Goal: Communication & Community: Answer question/provide support

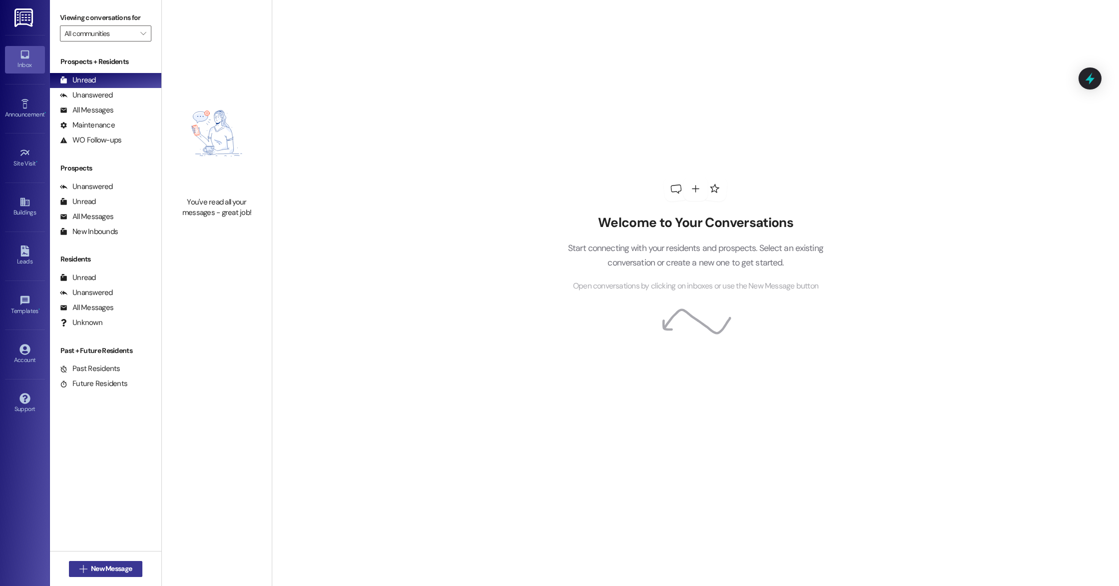
click at [102, 568] on span "New Message" at bounding box center [111, 568] width 41 height 10
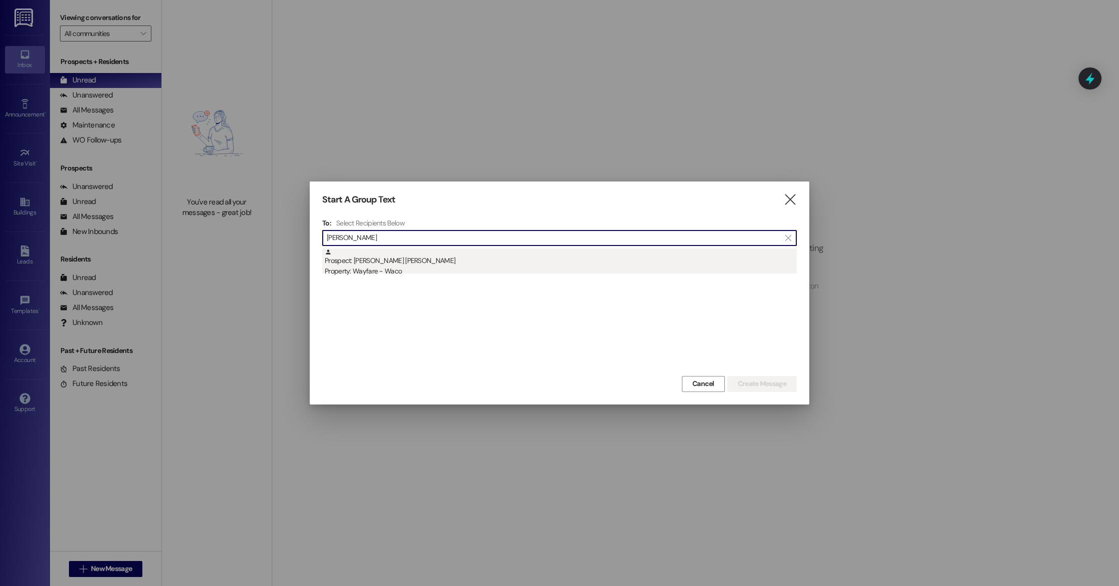
type input "[PERSON_NAME]"
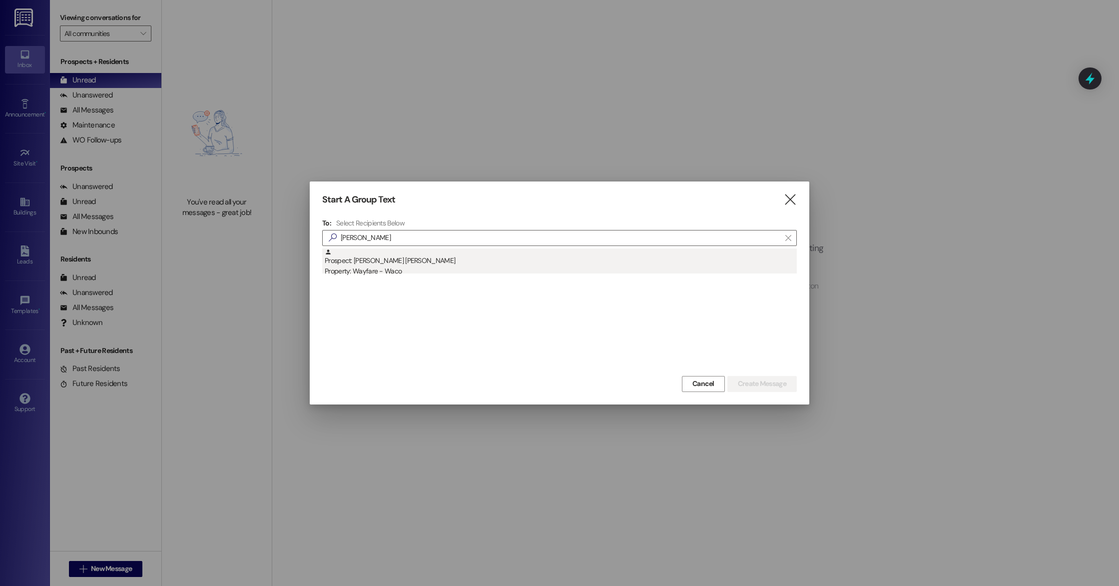
click at [423, 267] on div "Property: Wayfare - Waco" at bounding box center [561, 271] width 472 height 10
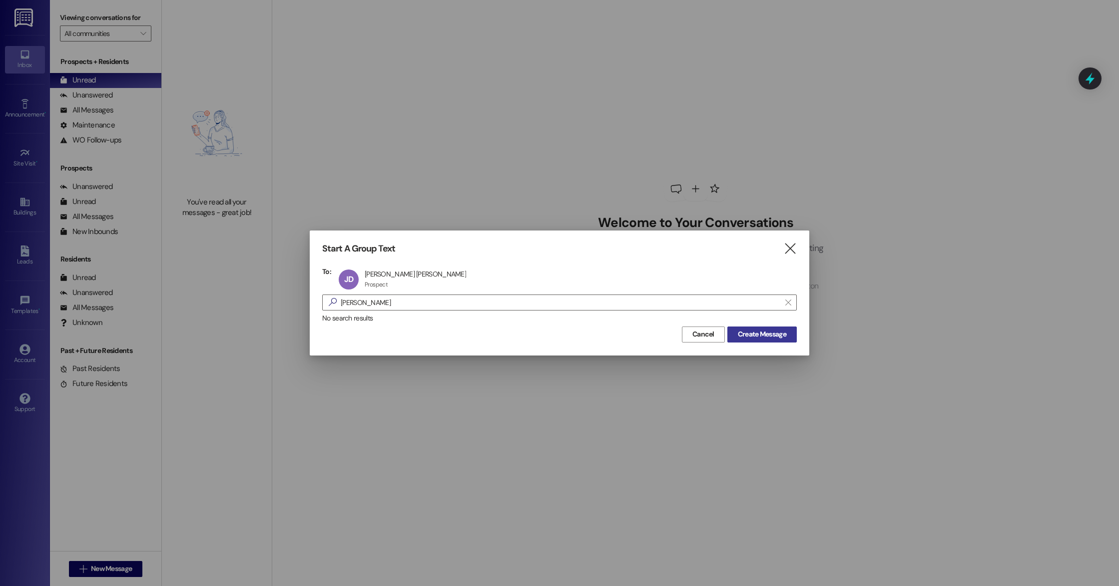
click at [782, 330] on span "Create Message" at bounding box center [762, 334] width 48 height 10
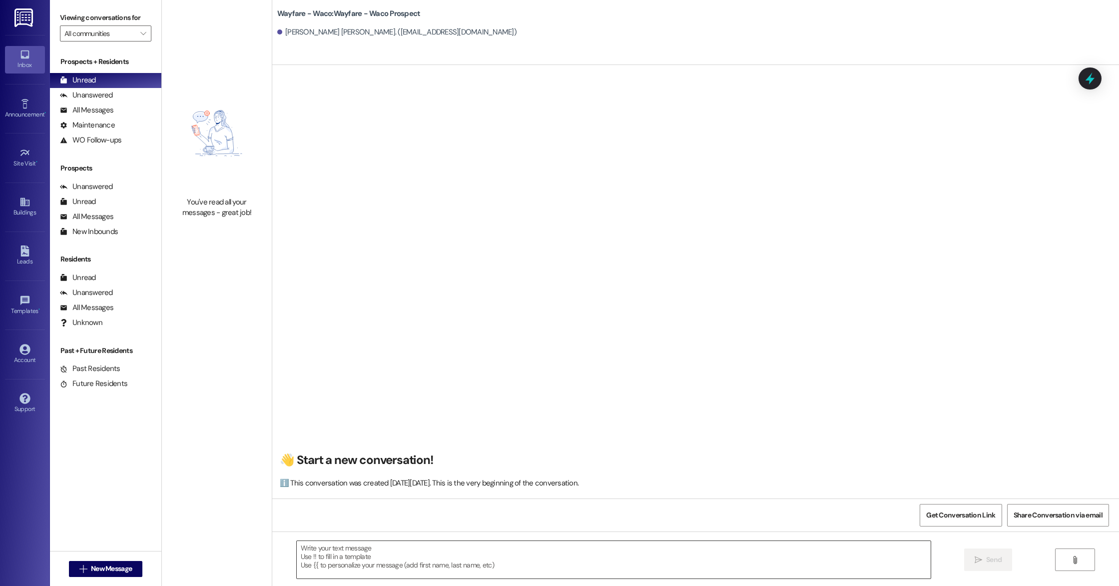
click at [504, 556] on textarea at bounding box center [614, 559] width 634 height 37
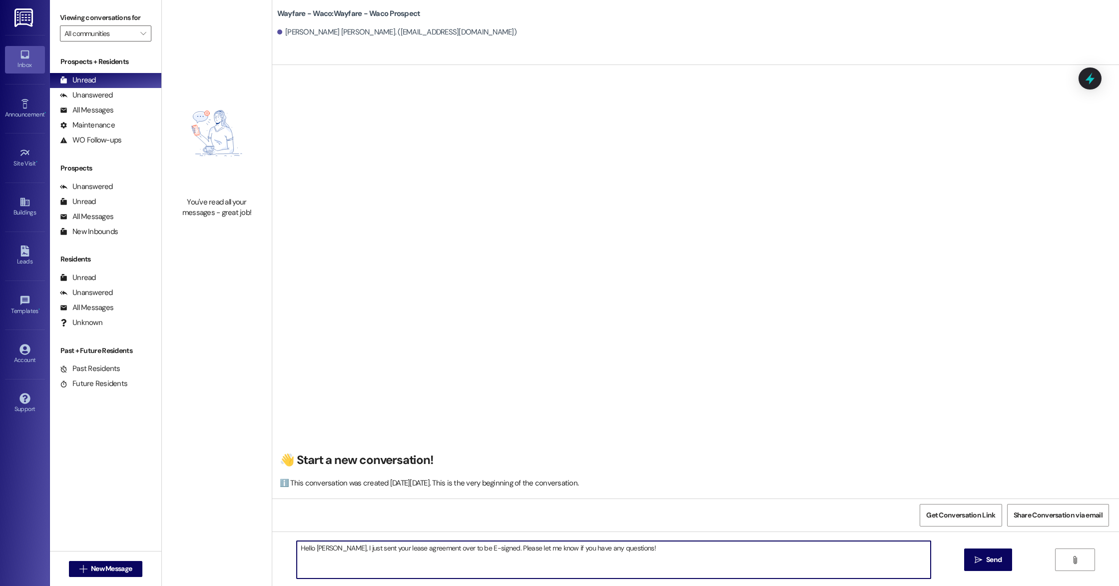
type textarea "Hello [PERSON_NAME], I just sent your lease agreement over to be E-signed. Plea…"
click at [987, 563] on span "Send" at bounding box center [994, 559] width 15 height 10
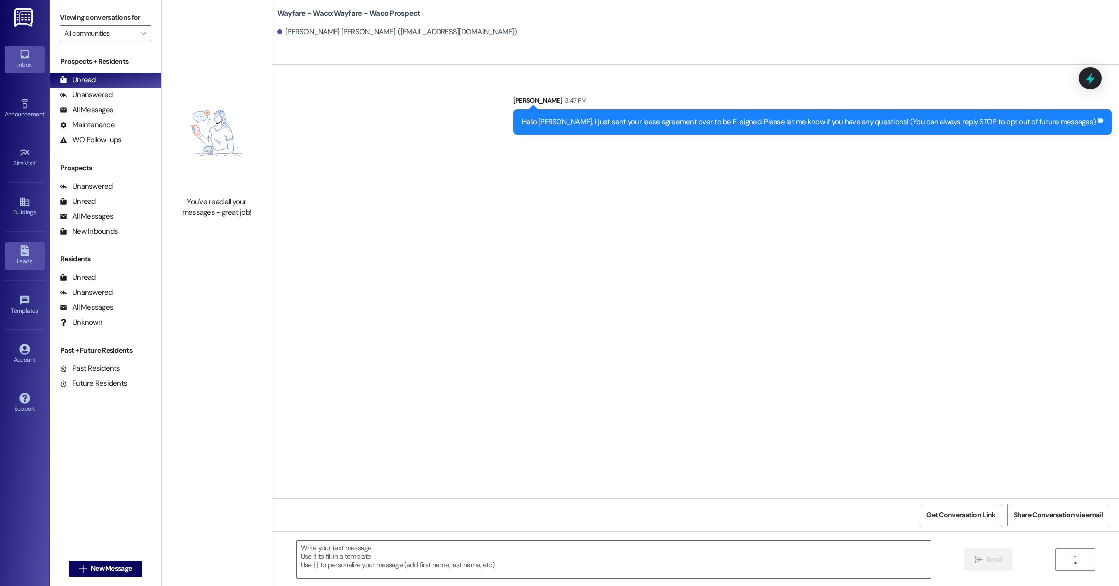
click at [19, 253] on icon at bounding box center [24, 250] width 11 height 11
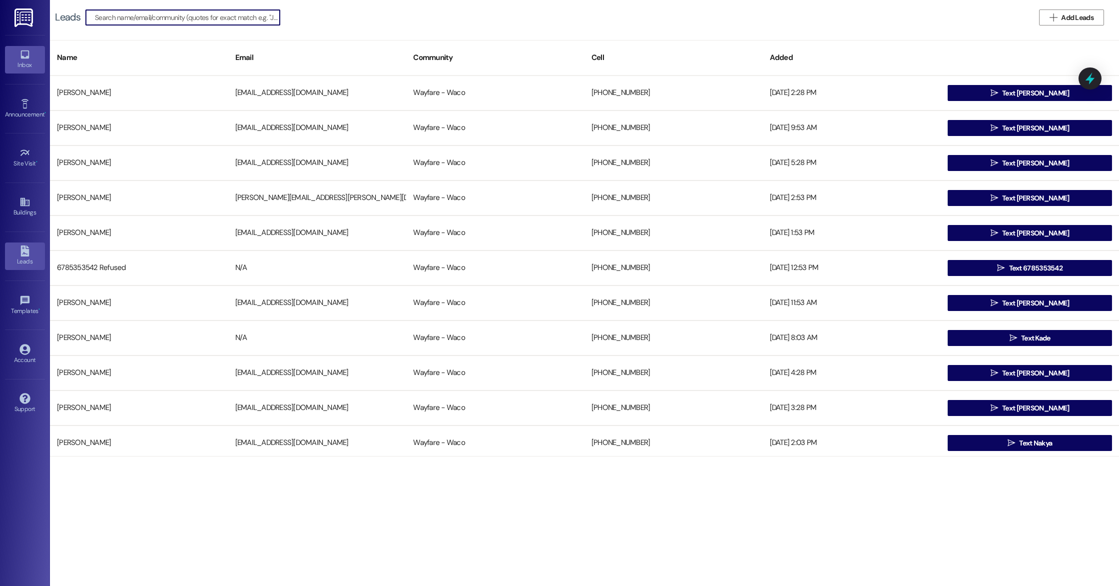
click at [28, 62] on div "Inbox" at bounding box center [25, 65] width 50 height 10
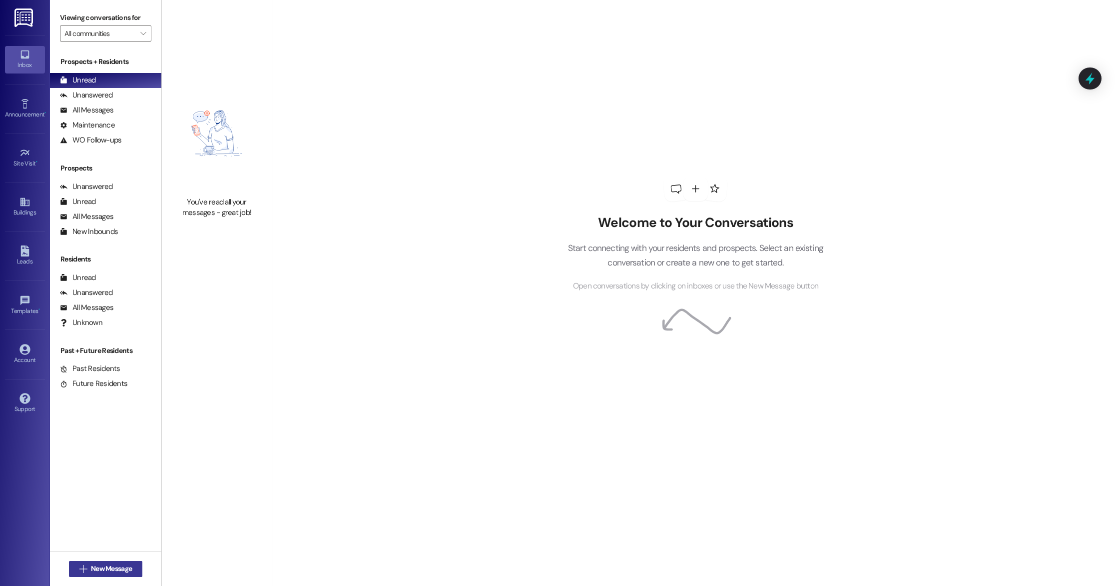
click at [107, 564] on span "New Message" at bounding box center [111, 568] width 41 height 10
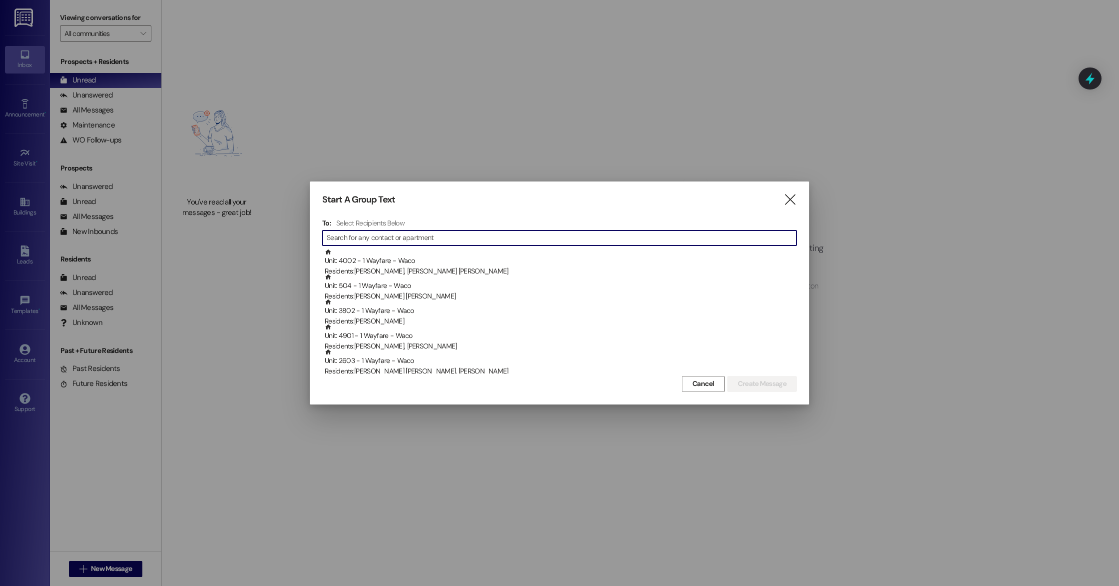
type input "a"
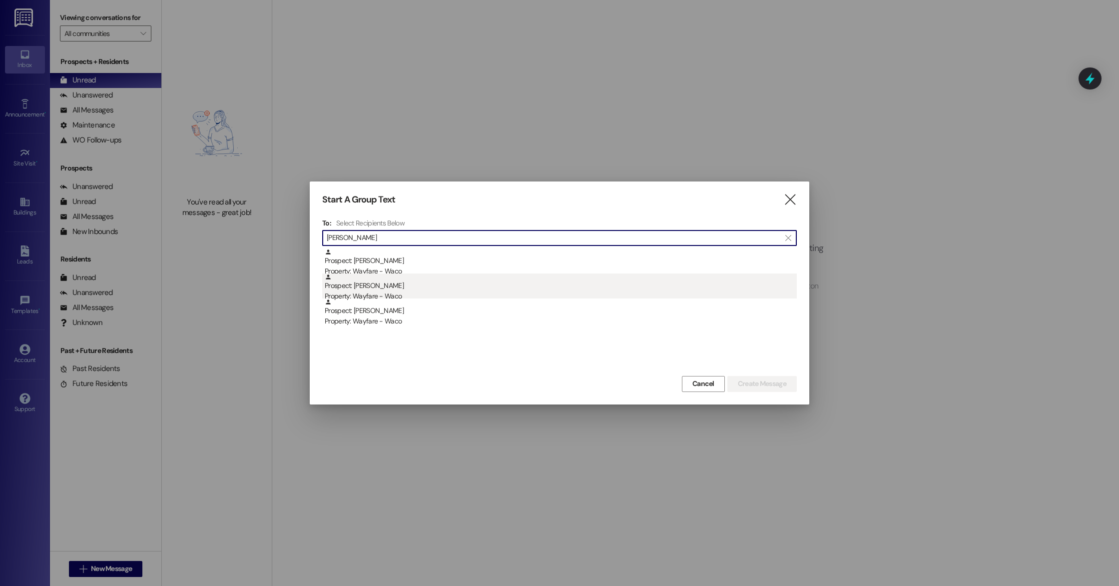
type input "[PERSON_NAME]"
click at [401, 293] on div "Property: Wayfare - Waco" at bounding box center [561, 296] width 472 height 10
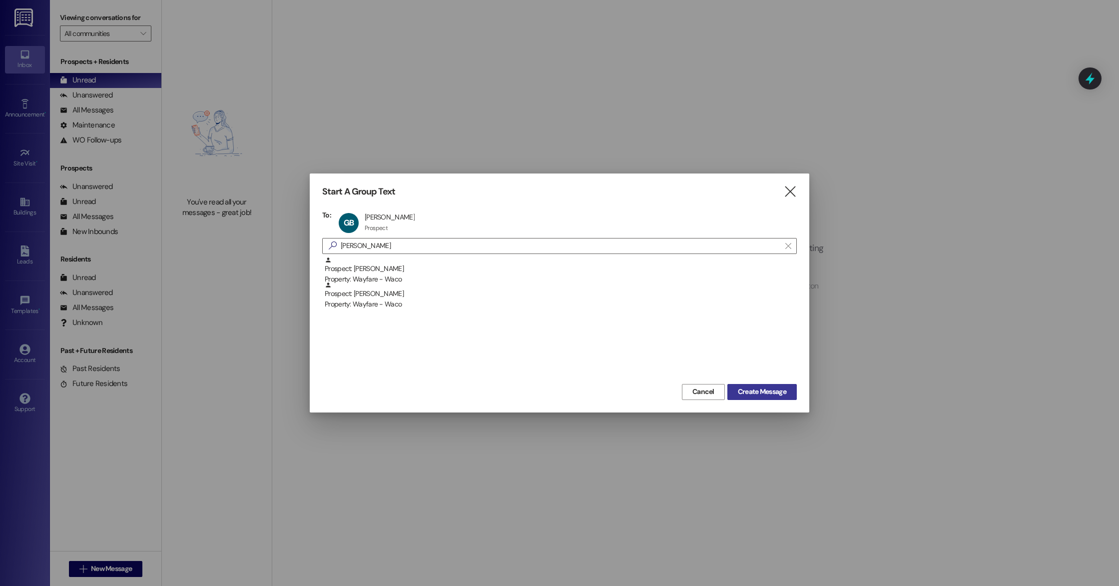
click at [789, 386] on button "Create Message" at bounding box center [762, 392] width 69 height 16
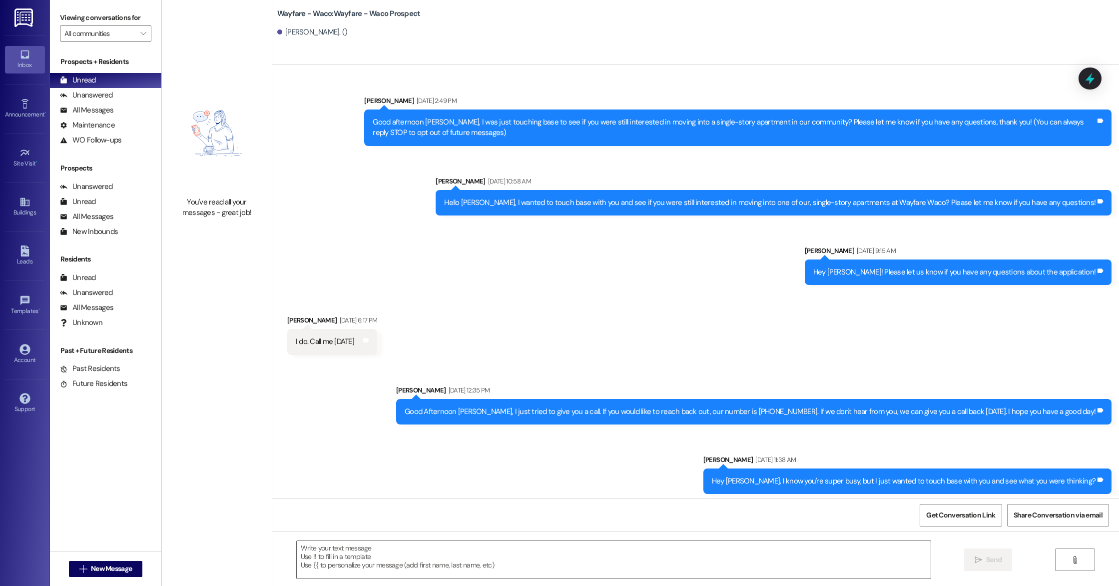
scroll to position [623, 0]
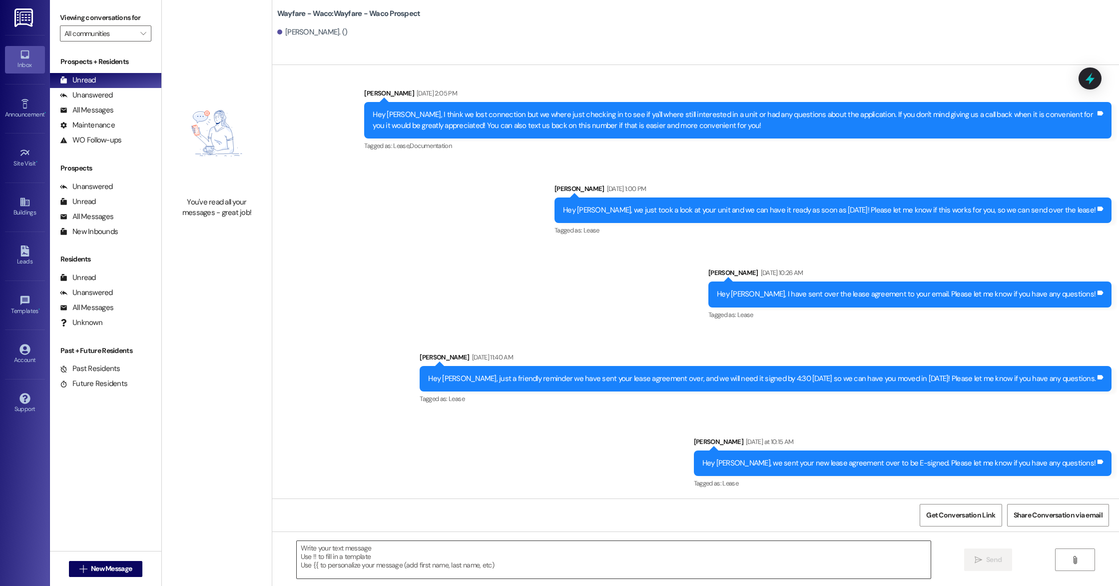
click at [509, 565] on textarea at bounding box center [614, 559] width 634 height 37
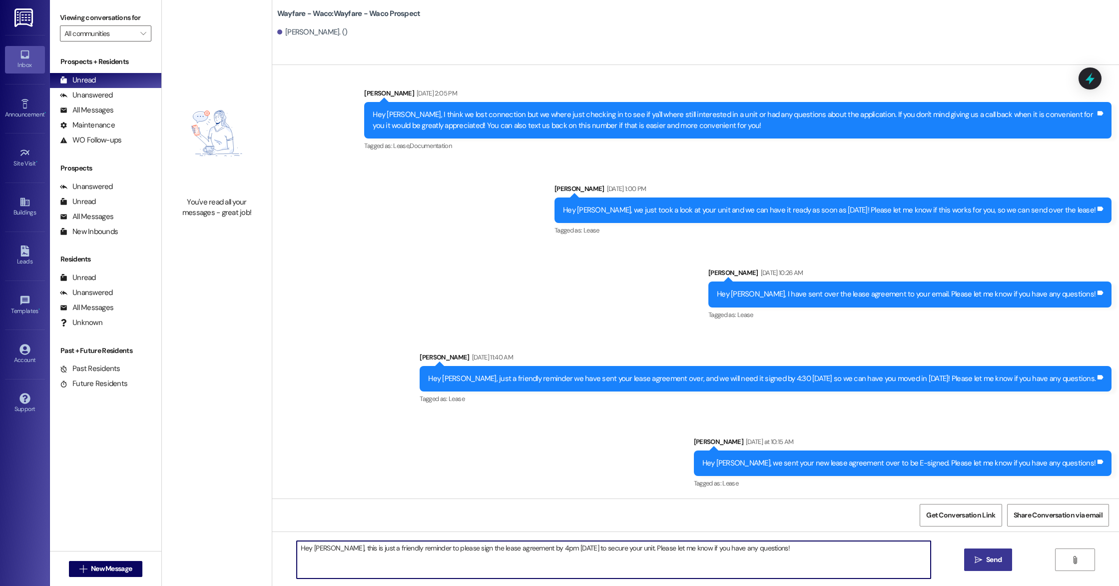
type textarea "Hey [PERSON_NAME], this is just a friendly reminder to please sign the lease ag…"
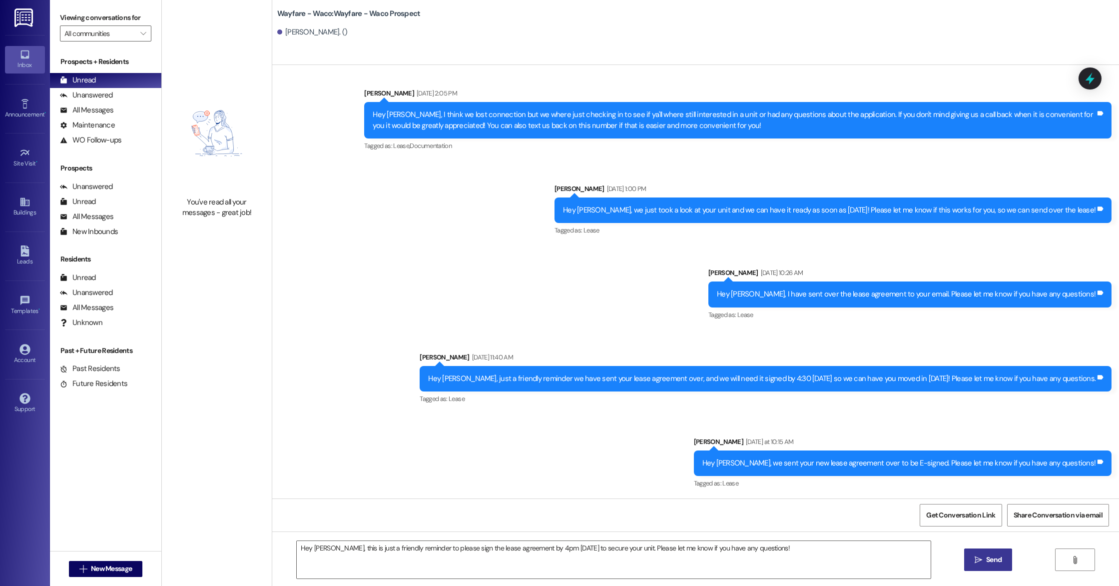
click at [993, 555] on span "Send" at bounding box center [994, 559] width 15 height 10
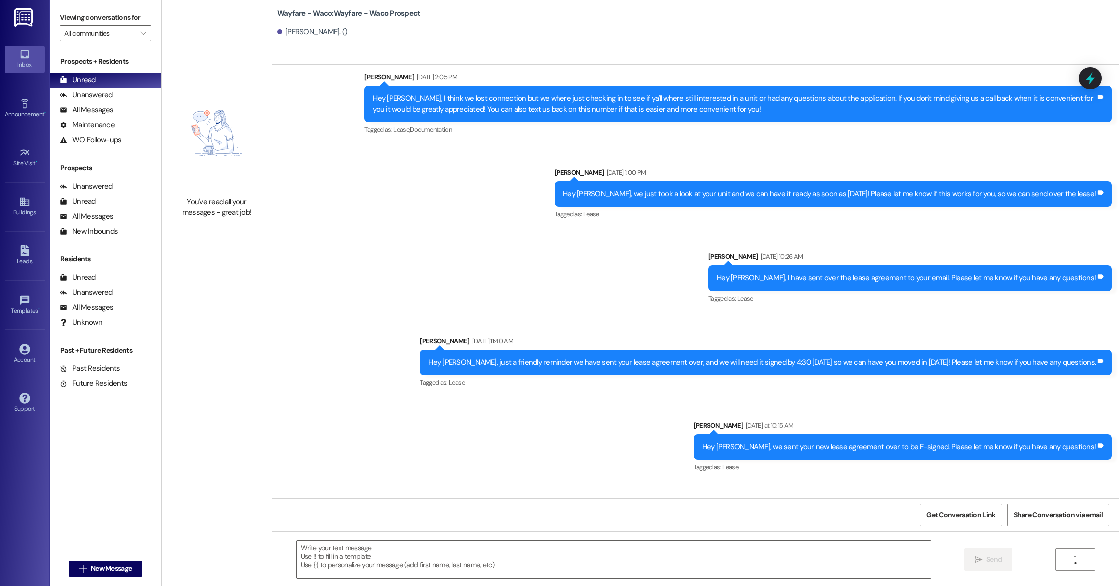
scroll to position [693, 0]
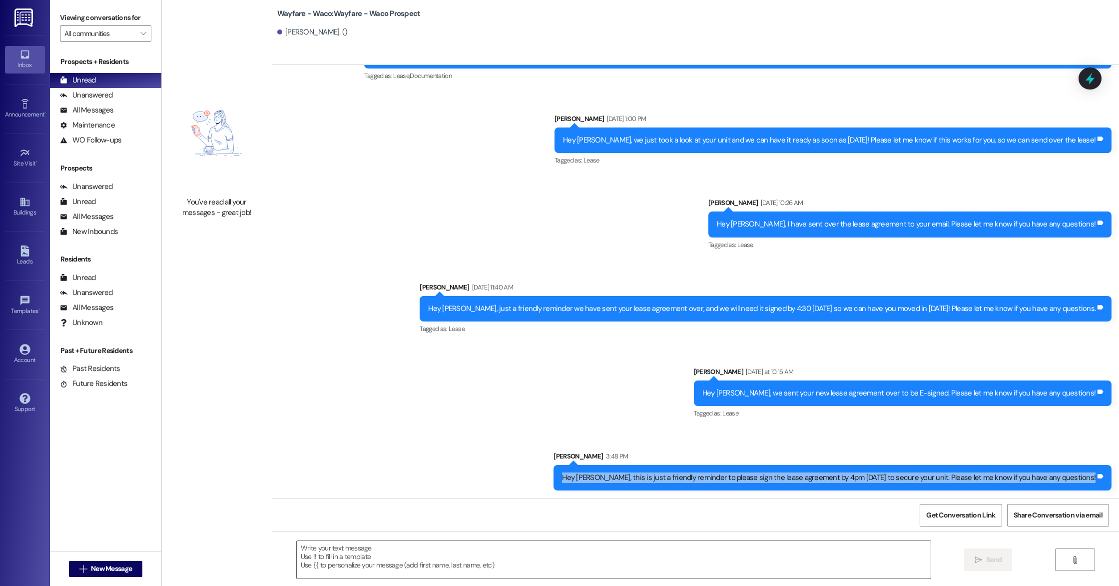
drag, startPoint x: 598, startPoint y: 476, endPoint x: 1105, endPoint y: 487, distance: 507.4
click at [1105, 487] on div "Hey [PERSON_NAME], this is just a friendly reminder to please sign the lease ag…" at bounding box center [833, 477] width 558 height 25
copy div "Hey [PERSON_NAME], this is just a friendly reminder to please sign the lease ag…"
click at [28, 257] on div "Leads" at bounding box center [25, 261] width 50 height 10
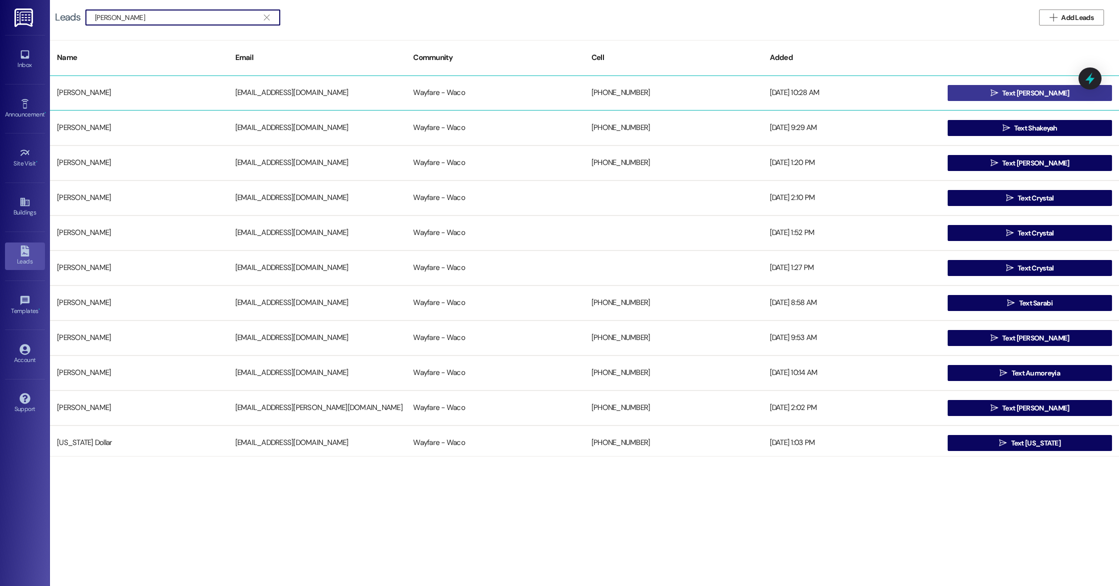
type input "[PERSON_NAME]"
click at [995, 94] on button " Text [PERSON_NAME]" at bounding box center [1030, 93] width 164 height 16
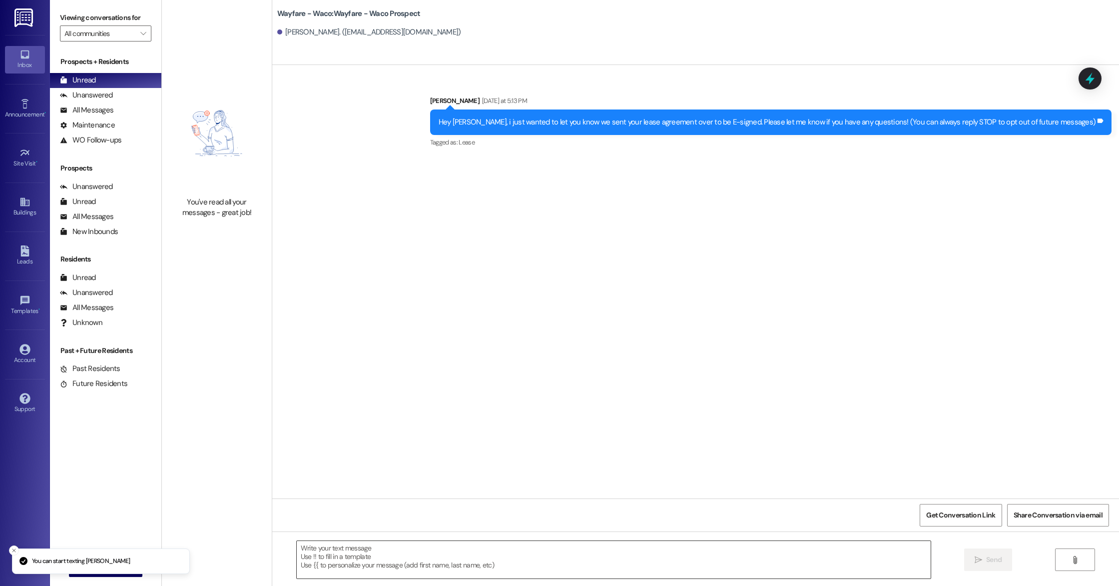
click at [459, 552] on textarea at bounding box center [614, 559] width 634 height 37
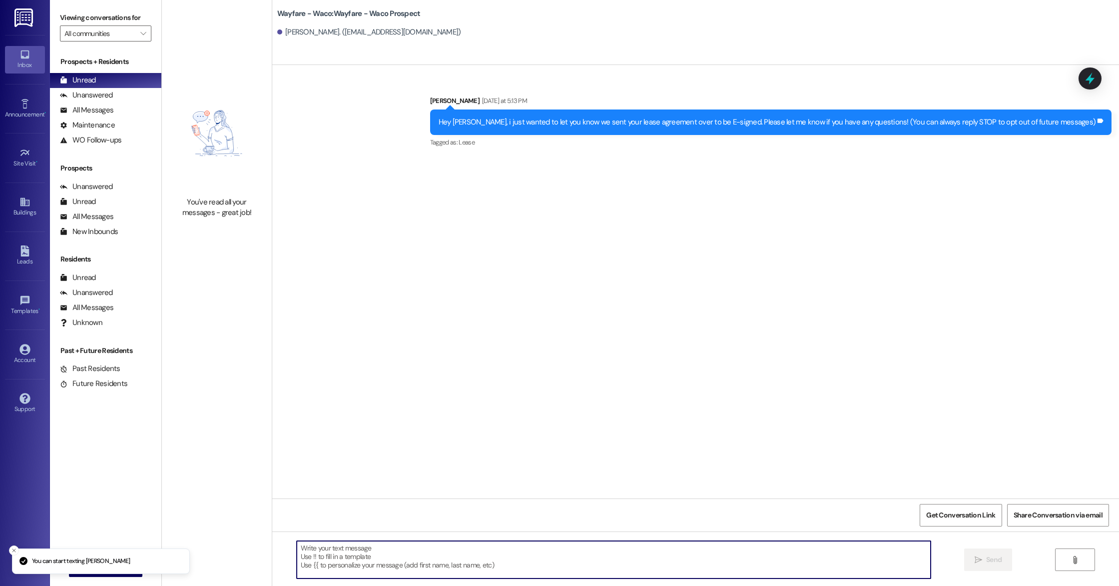
paste textarea "Hey [PERSON_NAME], this is just a friendly reminder to please sign the lease ag…"
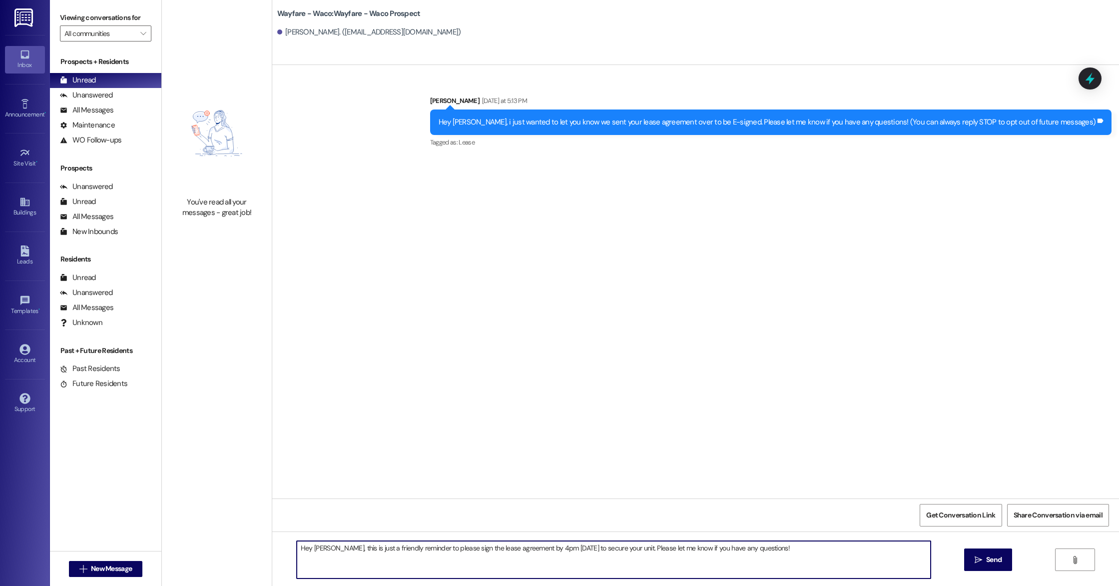
click at [319, 547] on textarea "Hey [PERSON_NAME], this is just a friendly reminder to please sign the lease ag…" at bounding box center [614, 559] width 634 height 37
click at [367, 560] on textarea "Hello [PERSON_NAME], this is just a friendly reminder to please sign the lease …" at bounding box center [614, 559] width 634 height 37
type textarea "Hello [PERSON_NAME], this is just a friendly reminder to please sign the lease …"
click at [985, 555] on span "Send" at bounding box center [994, 559] width 19 height 10
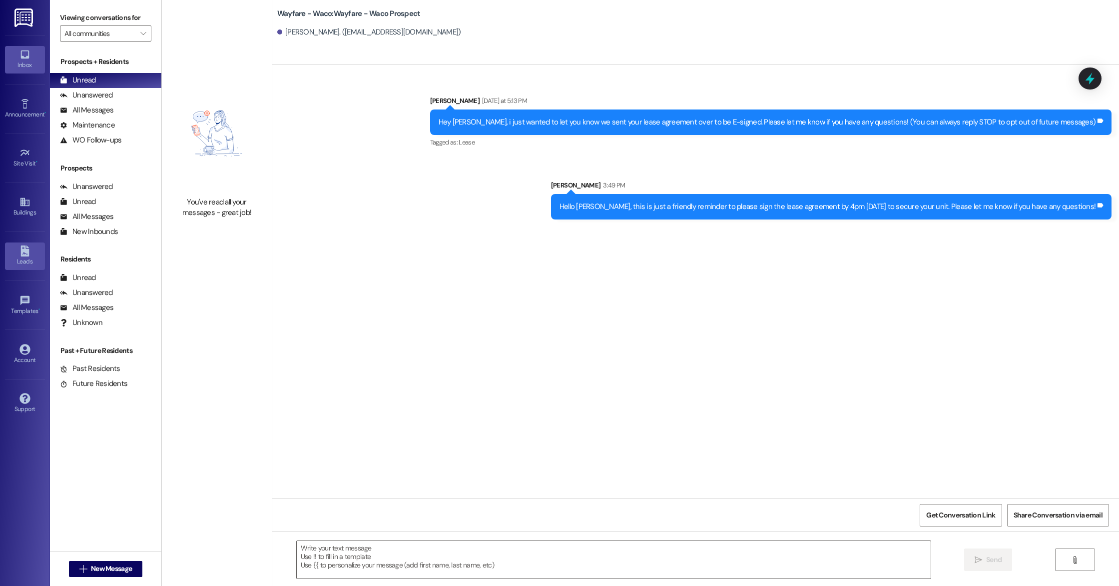
click at [35, 249] on link "Leads" at bounding box center [25, 255] width 40 height 27
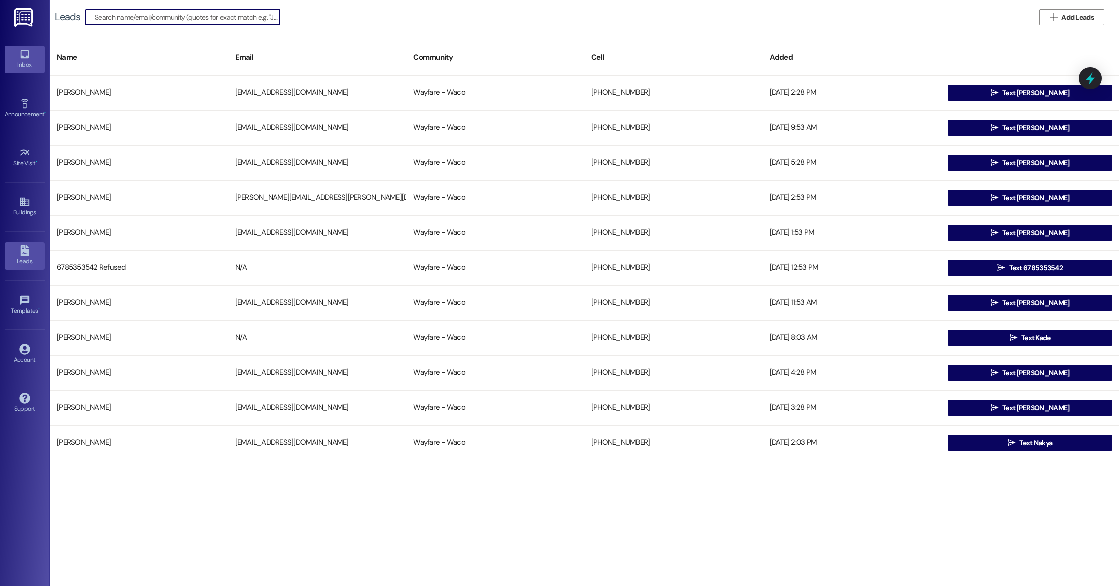
click at [27, 57] on icon at bounding box center [24, 54] width 8 height 8
